Goal: Find specific page/section: Find specific page/section

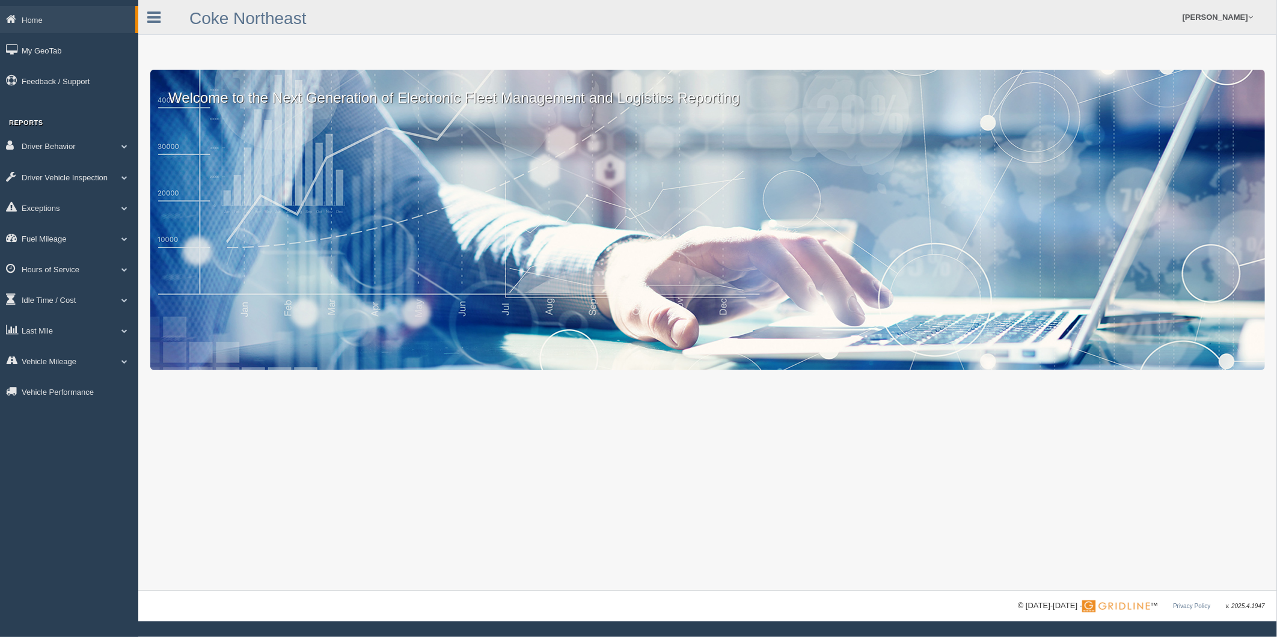
drag, startPoint x: 302, startPoint y: 550, endPoint x: 298, endPoint y: 543, distance: 8.4
click at [301, 546] on div "Welcome to the Next Generation of Electronic Fleet Management and Logistics Rep…" at bounding box center [707, 295] width 1138 height 591
click at [55, 334] on link "Last Mile" at bounding box center [69, 330] width 138 height 27
click at [59, 367] on link "Planned Vs Actual" at bounding box center [79, 358] width 114 height 22
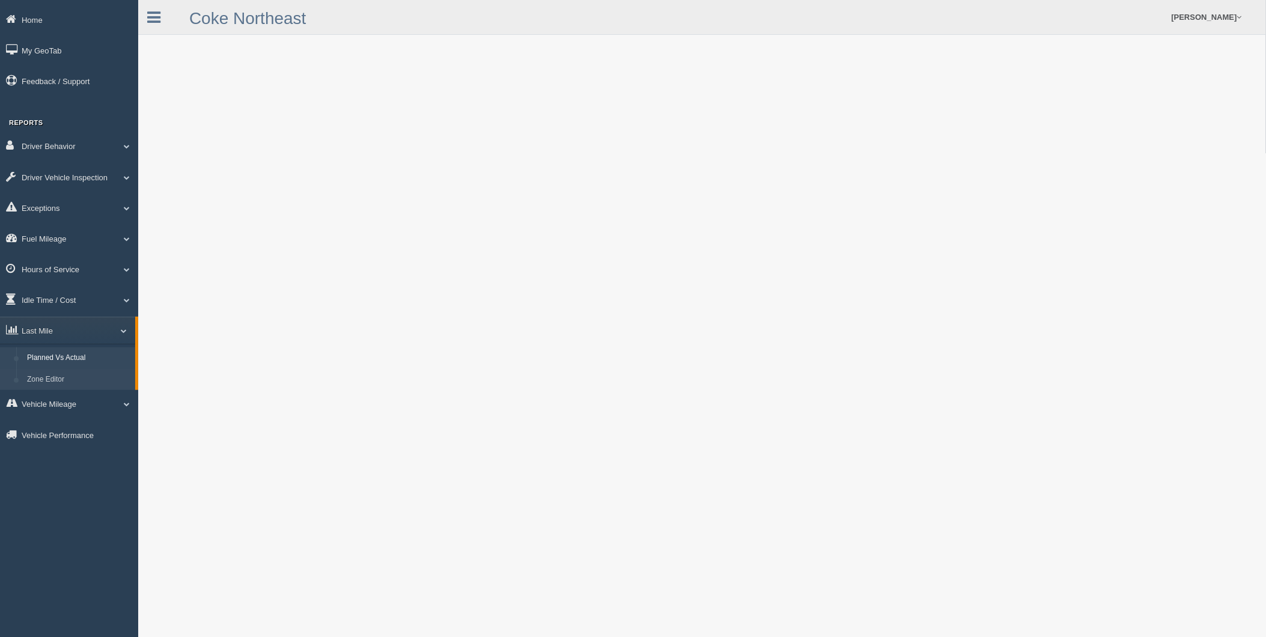
click at [60, 387] on link "Zone Editor" at bounding box center [79, 380] width 114 height 22
